Goal: Task Accomplishment & Management: Use online tool/utility

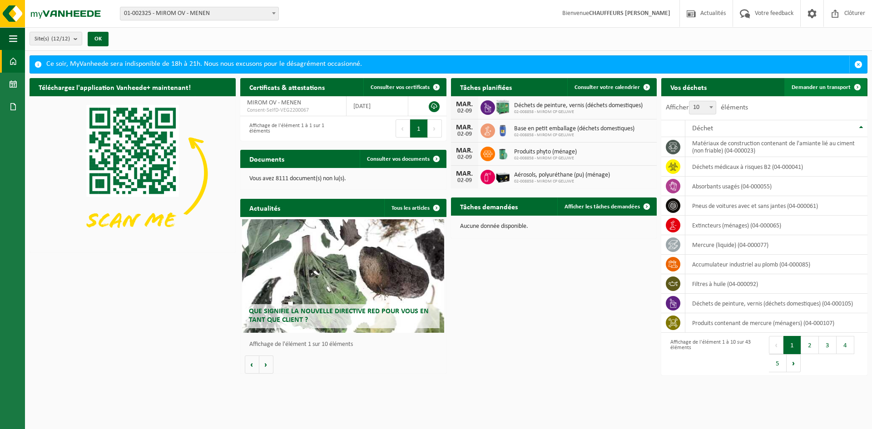
click at [820, 88] on span "Demander un transport" at bounding box center [821, 88] width 59 height 6
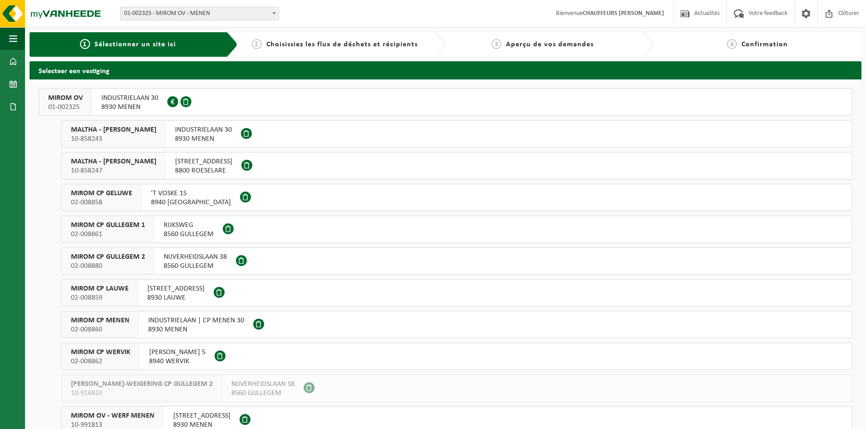
click at [69, 99] on span "MIROM OV" at bounding box center [65, 98] width 35 height 9
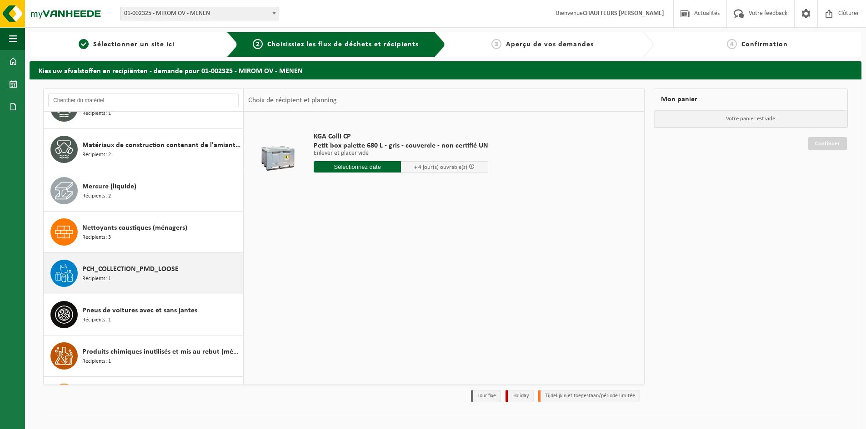
drag, startPoint x: 144, startPoint y: 273, endPoint x: 138, endPoint y: 277, distance: 7.3
click at [138, 277] on div "PCH_COLLECTION_PMD_LOOSE Récipients: 1" at bounding box center [161, 273] width 158 height 27
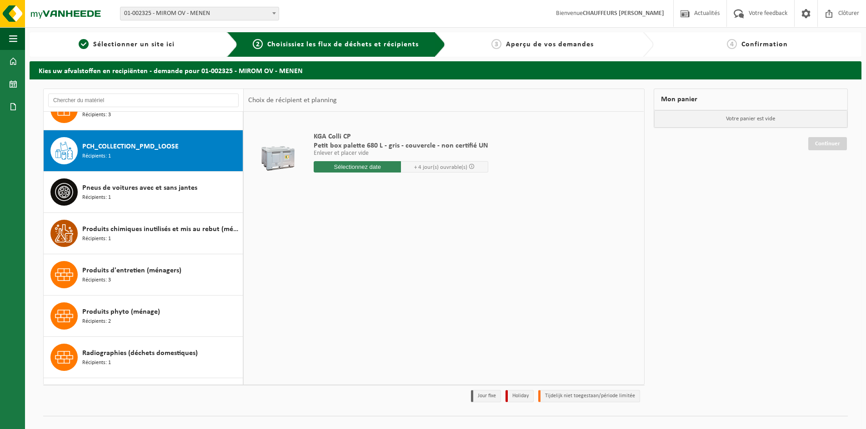
scroll to position [868, 0]
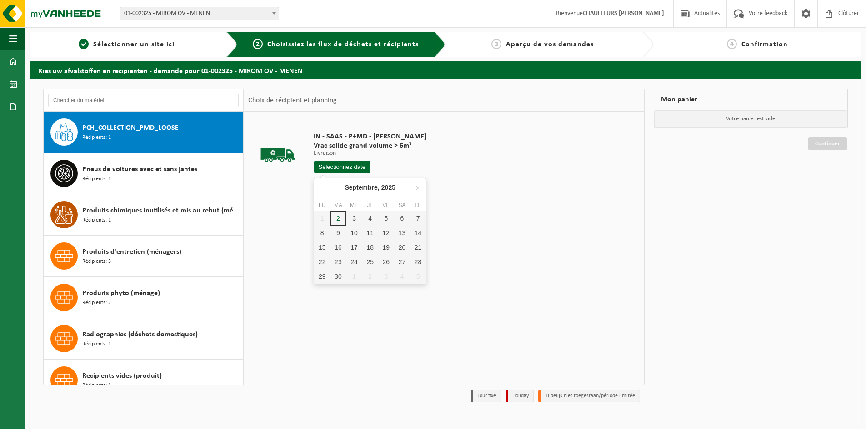
click at [344, 169] on input "text" at bounding box center [342, 166] width 56 height 11
click at [355, 219] on div "3" at bounding box center [354, 218] width 16 height 15
type input "à partir de 2025-09-03"
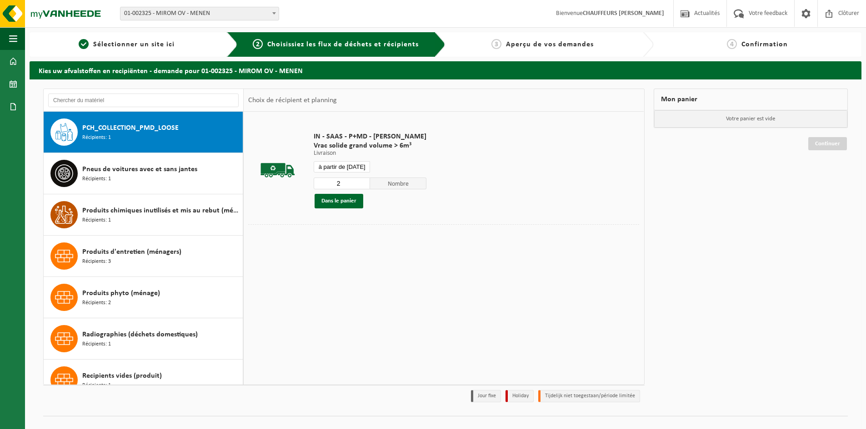
click at [361, 180] on input "2" at bounding box center [342, 184] width 56 height 12
click at [361, 180] on input "3" at bounding box center [342, 184] width 56 height 12
click at [361, 180] on input "4" at bounding box center [342, 184] width 56 height 12
type input "5"
click at [361, 180] on input "5" at bounding box center [342, 184] width 56 height 12
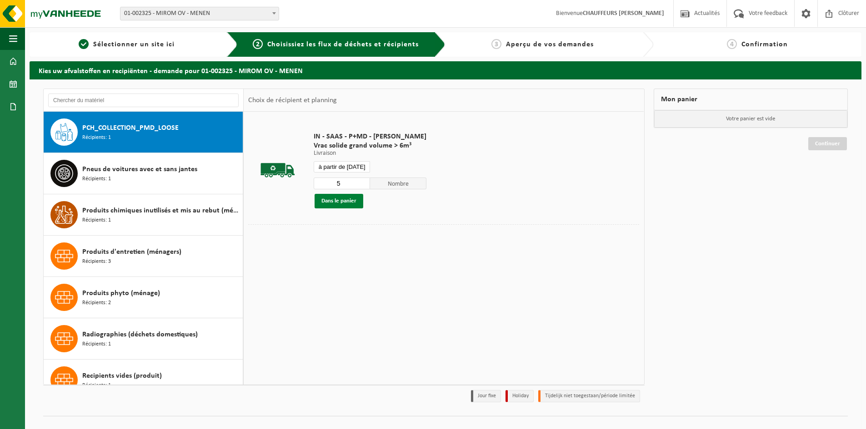
click at [349, 205] on button "Dans le panier" at bounding box center [338, 201] width 49 height 15
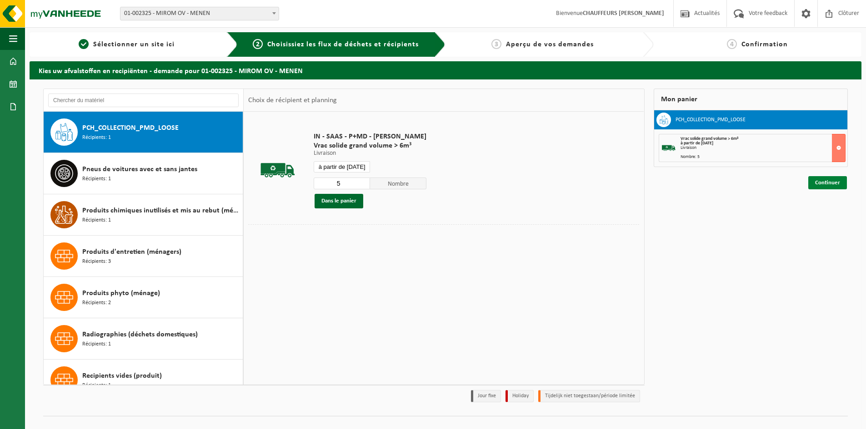
click at [834, 186] on link "Continuer" at bounding box center [827, 182] width 39 height 13
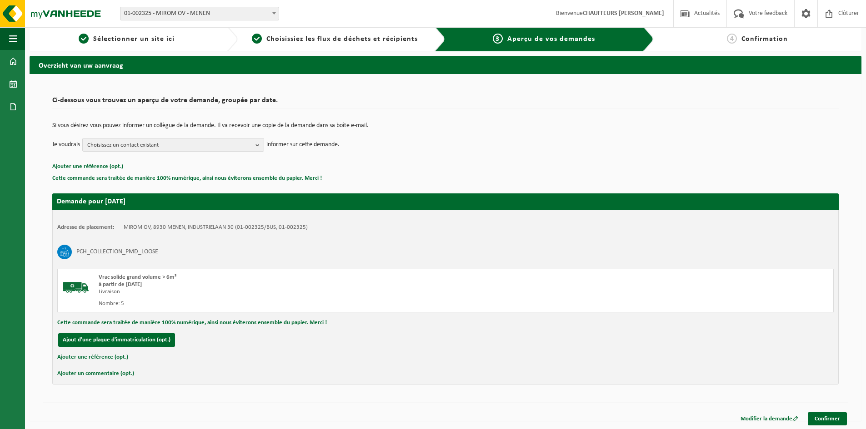
scroll to position [7, 0]
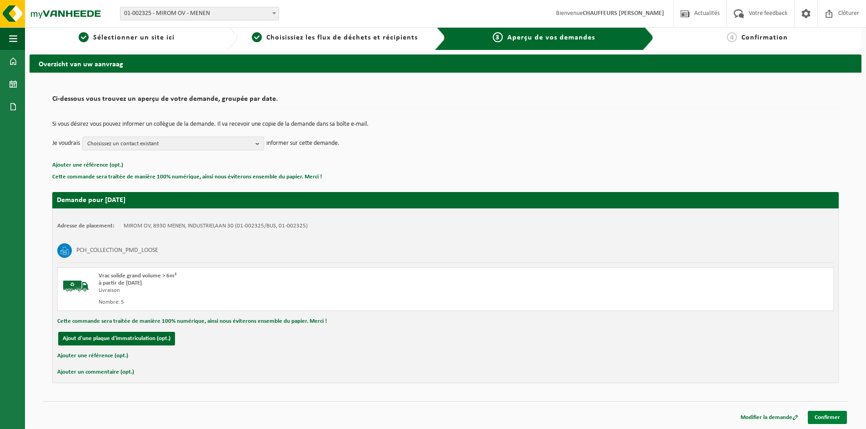
click at [832, 420] on link "Confirmer" at bounding box center [826, 417] width 39 height 13
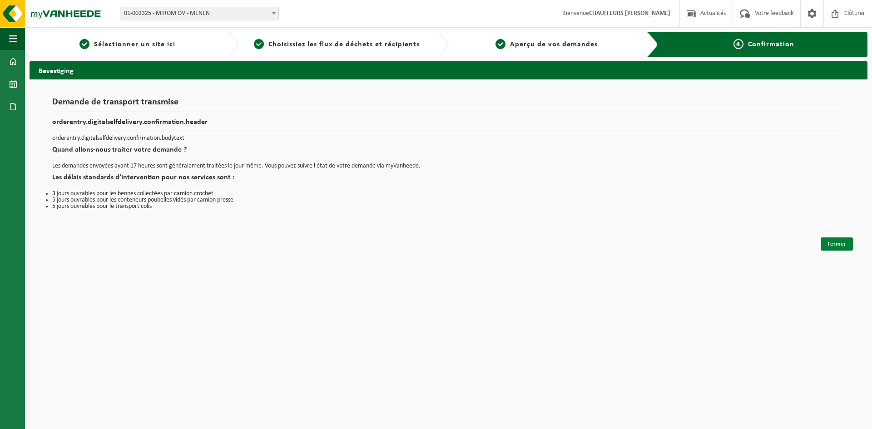
click at [838, 242] on link "Fermer" at bounding box center [837, 244] width 32 height 13
